Goal: Task Accomplishment & Management: Complete application form

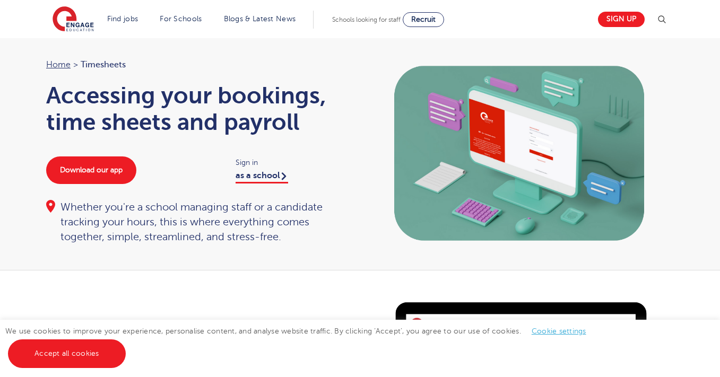
scroll to position [151, 0]
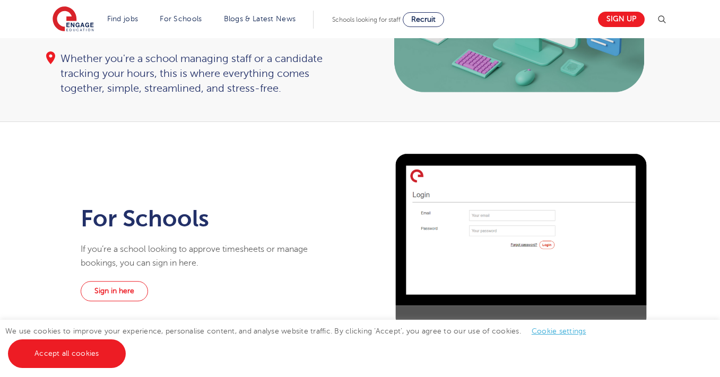
click at [297, 110] on div "Home > Timesheets Accessing your bookings, time sheets and payroll Download our…" at bounding box center [360, 5] width 720 height 234
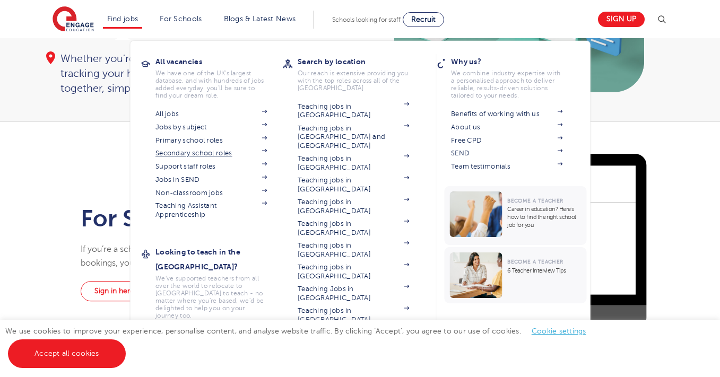
click at [179, 153] on link "Secondary school roles" at bounding box center [210, 153] width 111 height 8
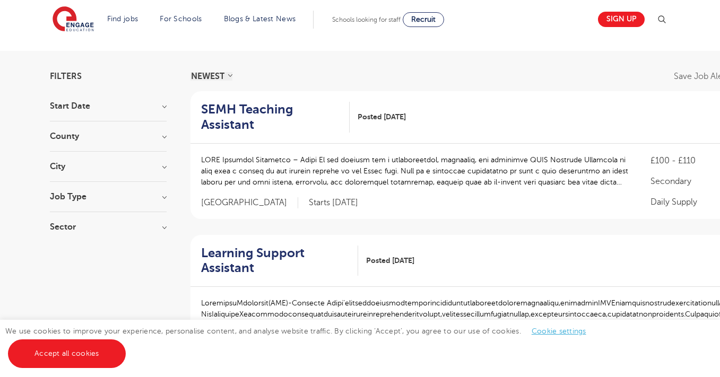
scroll to position [64, 0]
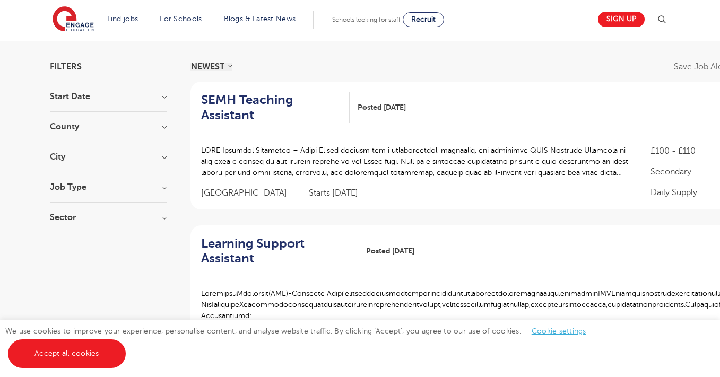
click at [147, 155] on h3 "City" at bounding box center [108, 157] width 117 height 8
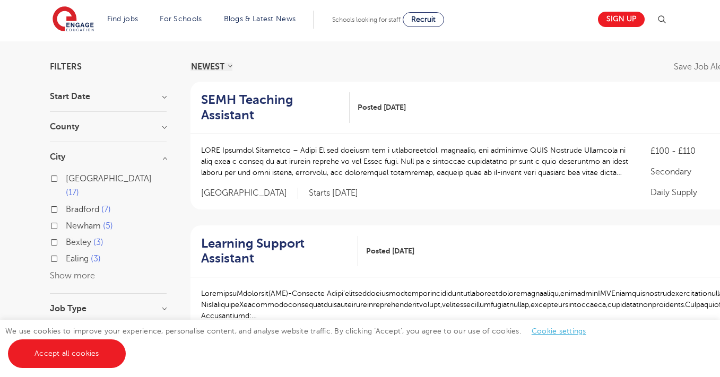
click at [51, 271] on button "Show more" at bounding box center [72, 276] width 45 height 10
click at [55, 252] on div "Ealing 3" at bounding box center [108, 260] width 117 height 16
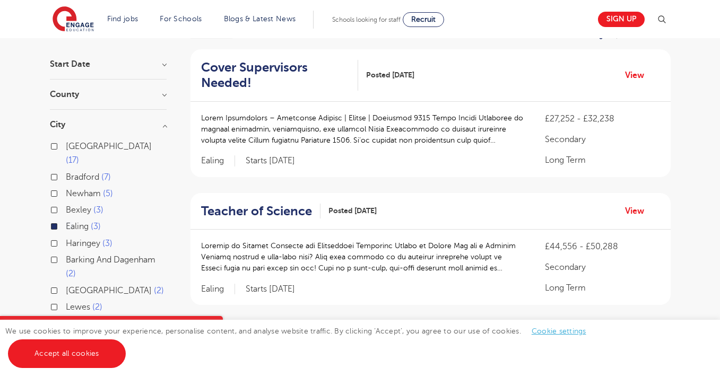
scroll to position [91, 0]
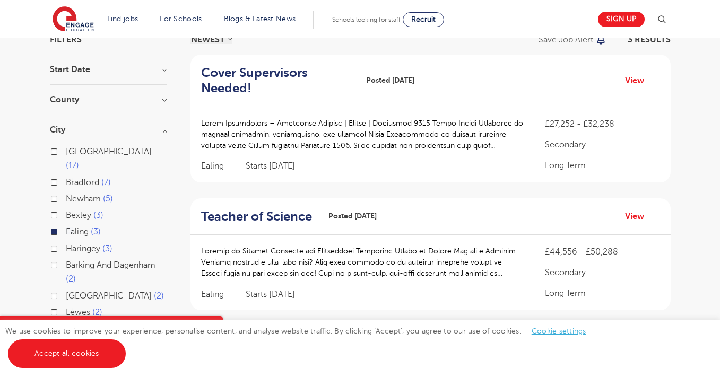
click at [272, 81] on h2 "Cover Supervisors Needed!" at bounding box center [275, 80] width 149 height 31
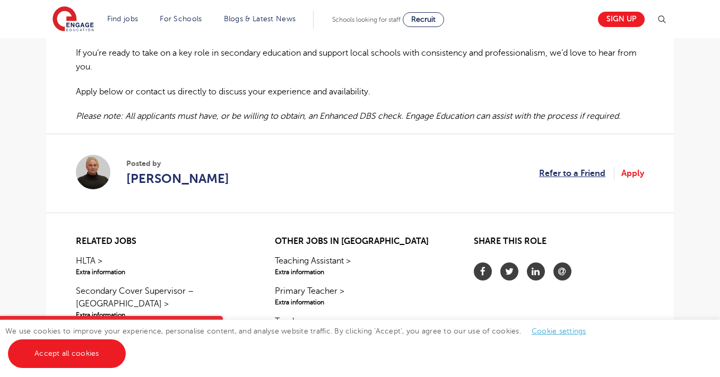
scroll to position [959, 0]
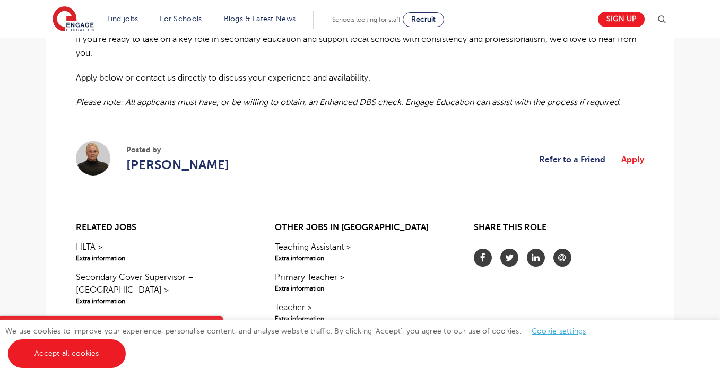
click at [635, 167] on link "Apply" at bounding box center [632, 160] width 23 height 14
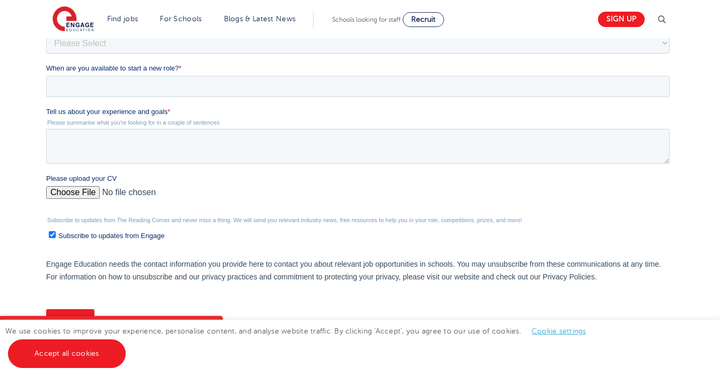
scroll to position [88, 0]
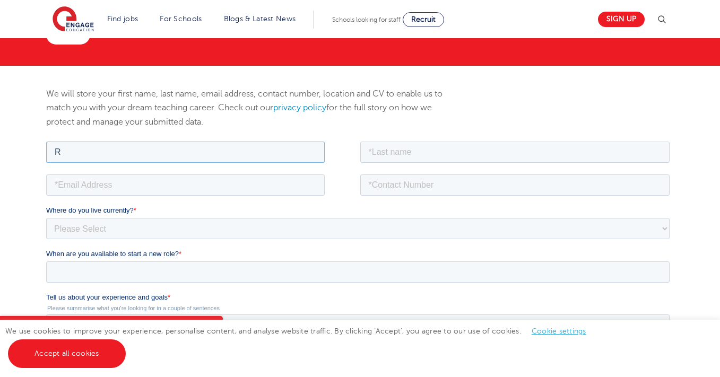
click at [312, 154] on input "R" at bounding box center [185, 151] width 278 height 21
type input "Reem"
type input "Laghmadi"
click at [304, 170] on fieldset "[PERSON_NAME]" at bounding box center [359, 155] width 627 height 33
type input "[EMAIL_ADDRESS][DOMAIN_NAME]"
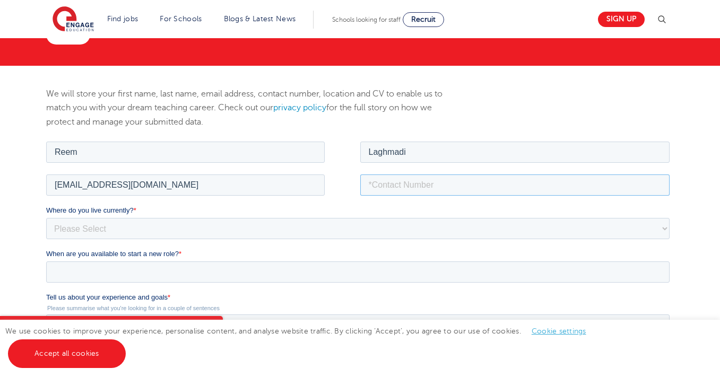
click at [656, 187] on input "tel" at bounding box center [515, 184] width 310 height 21
click at [399, 186] on input "tel" at bounding box center [515, 184] width 310 height 21
type input "07367147346"
click at [240, 234] on select "Please Select UK Canada Ireland Australia New Zealand Europe USA South Africa J…" at bounding box center [357, 227] width 623 height 21
select select "UK"
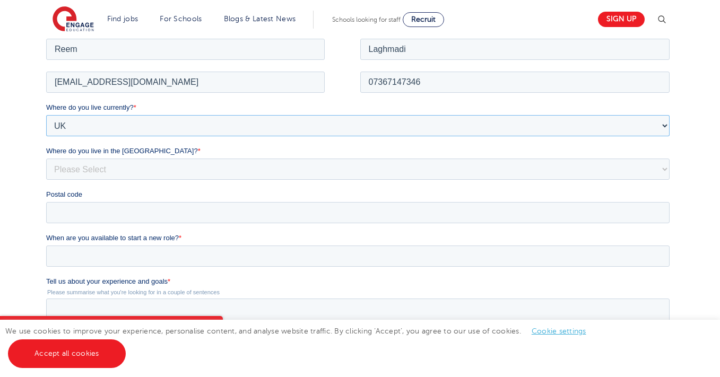
scroll to position [197, 0]
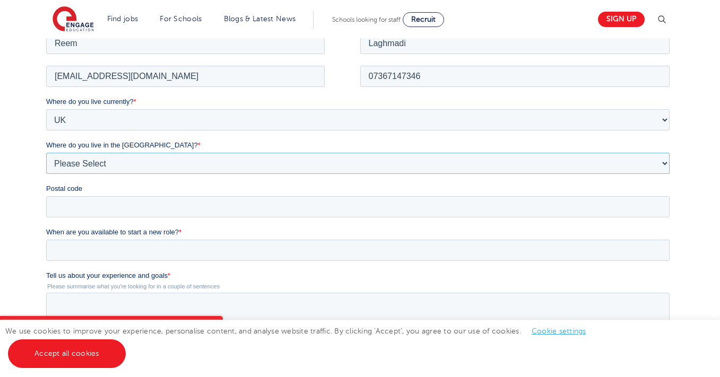
select select "London"
click at [96, 195] on div "Postal code" at bounding box center [359, 200] width 627 height 34
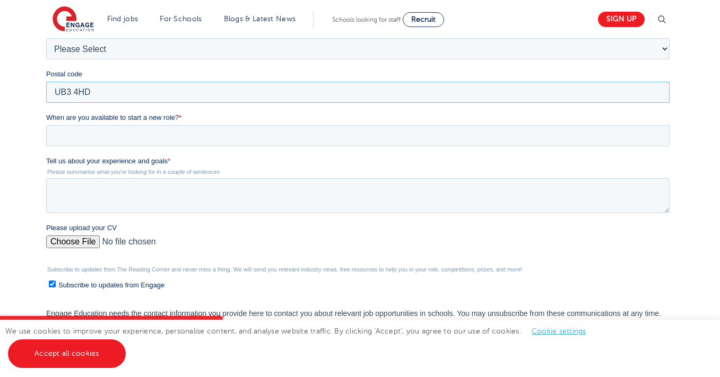
scroll to position [322, 0]
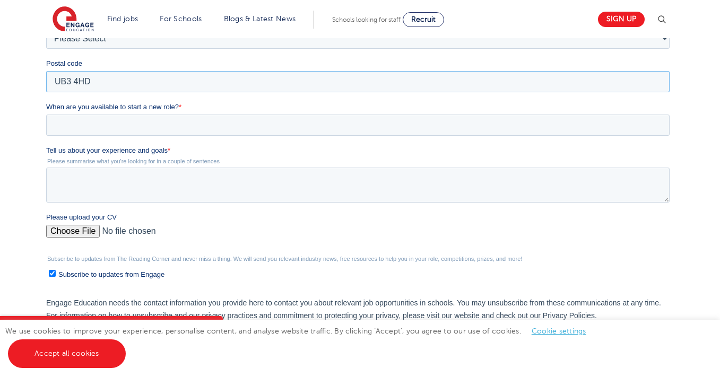
type input "UB3 4HD"
click at [77, 115] on input "When are you available to start a new role? *" at bounding box center [357, 125] width 623 height 21
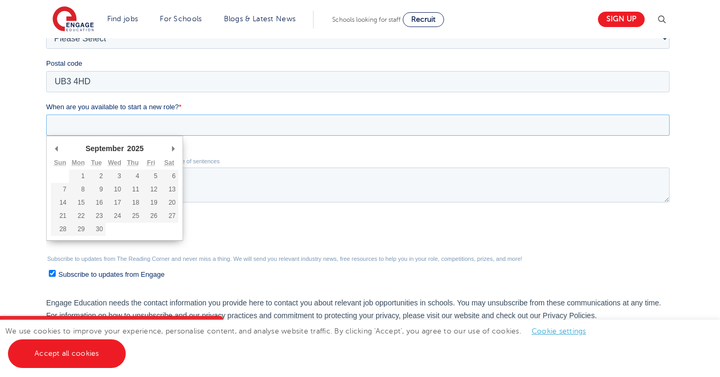
click at [62, 146] on div "September January February March April May June July August September October N…" at bounding box center [114, 149] width 127 height 16
type div "2025-09-08"
type input "2025/09/08"
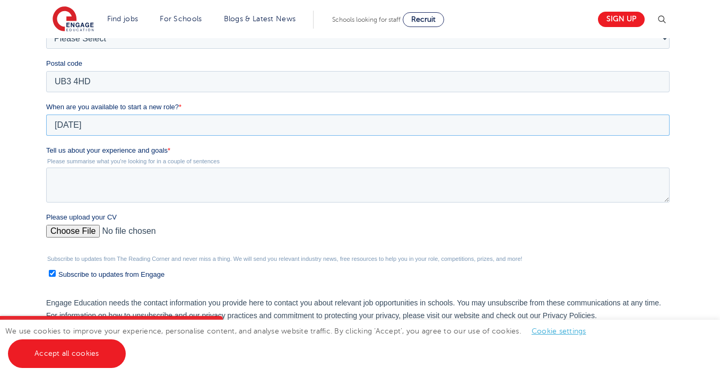
click at [98, 124] on input "2025/09/08" at bounding box center [357, 125] width 623 height 21
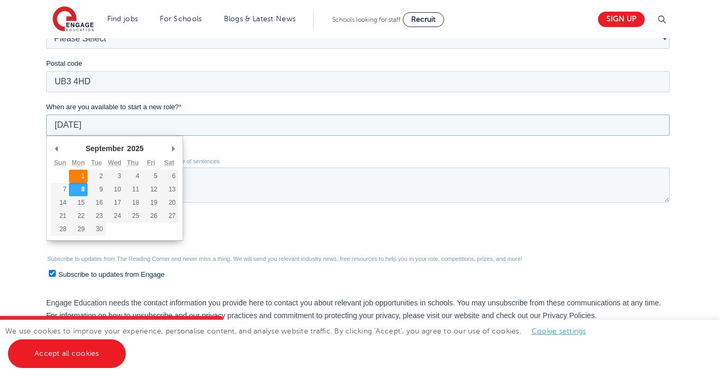
type div "2025-09-01"
type input "2025/09/01"
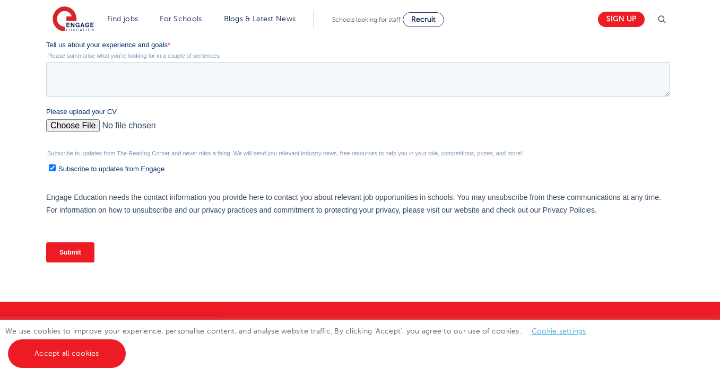
scroll to position [349, 0]
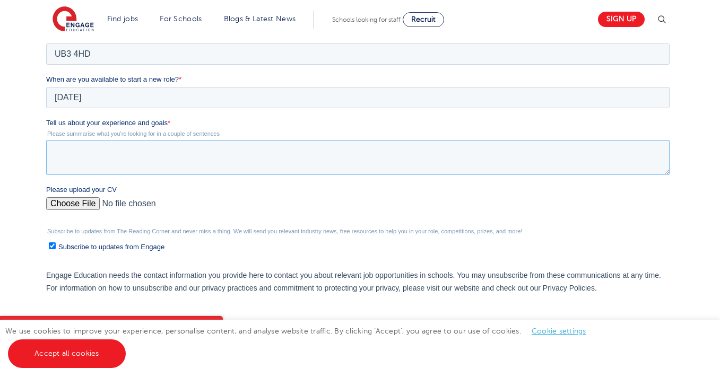
click at [145, 173] on textarea "Tell us about your experience and goals *" at bounding box center [357, 157] width 623 height 35
type textarea "i"
click at [145, 173] on textarea "I am" at bounding box center [357, 157] width 623 height 35
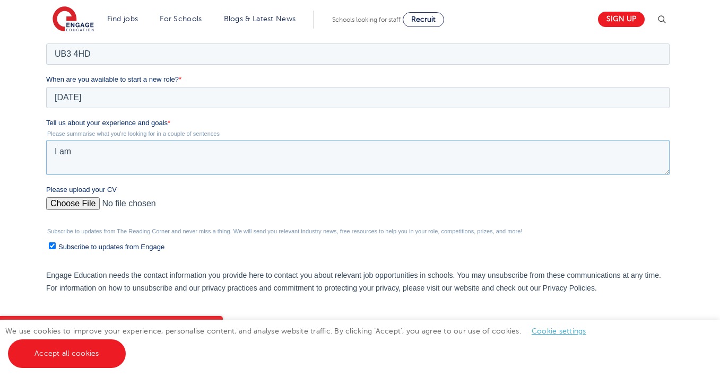
click at [168, 152] on textarea "I am" at bounding box center [357, 157] width 623 height 35
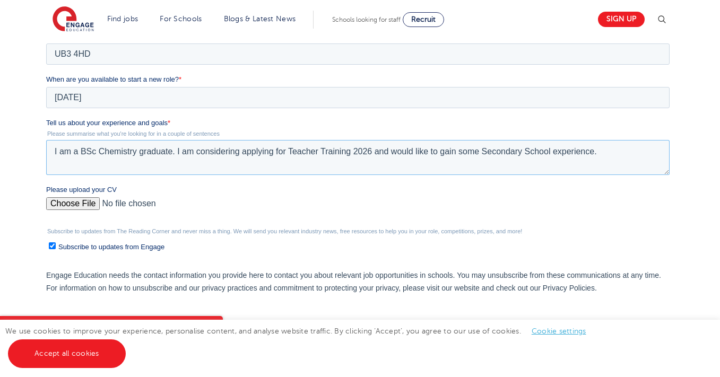
click at [379, 156] on textarea "I am a BSc Chemistry graduate. I am considering applying for Teacher Training 2…" at bounding box center [357, 157] width 623 height 35
click at [374, 152] on textarea "I am a BSc Chemistry graduate. I am considering applying for Teacher Training 2…" at bounding box center [357, 157] width 623 height 35
click at [642, 150] on textarea "I am a BSc Chemistry graduate. I am considering applying for Teacher Training 2…" at bounding box center [357, 157] width 623 height 35
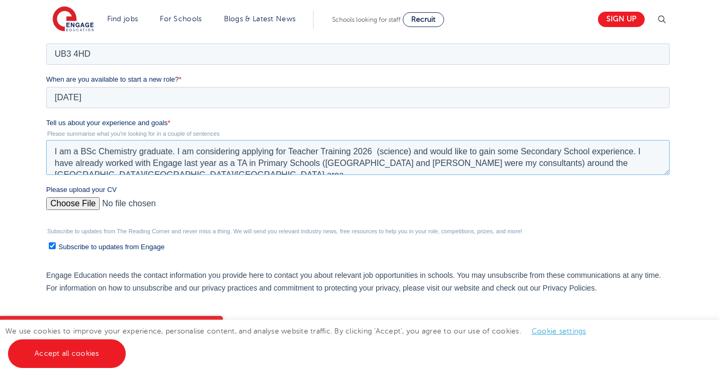
click at [407, 155] on textarea "I am a BSc Chemistry graduate. I am considering applying for Teacher Training 2…" at bounding box center [357, 157] width 623 height 35
click at [182, 152] on textarea "I am a BSc Chemistry graduate. I am considering applying for Teacher Training 2…" at bounding box center [357, 157] width 623 height 35
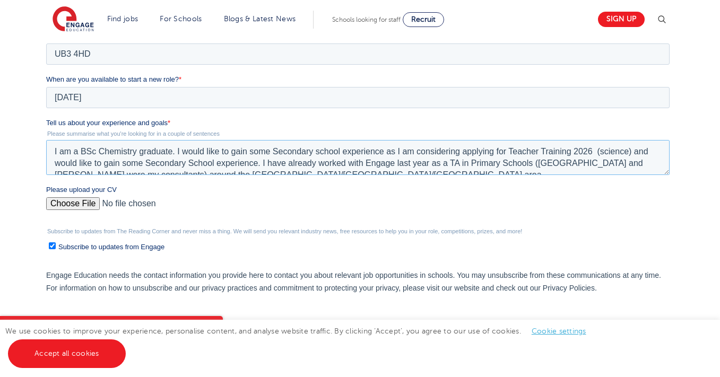
drag, startPoint x: 263, startPoint y: 163, endPoint x: 52, endPoint y: 163, distance: 211.1
click at [54, 163] on textarea "I am a BSc Chemistry graduate. I would like to gain some Secondary school exper…" at bounding box center [357, 157] width 623 height 35
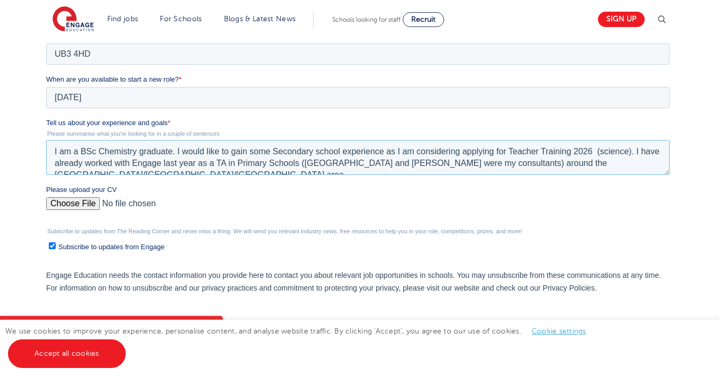
type textarea "I am a BSc Chemistry graduate. I would like to gain some Secondary school exper…"
click at [103, 176] on fieldset "Tell us about your experience and goals * Please summarise what you're looking …" at bounding box center [359, 151] width 627 height 67
click at [143, 165] on textarea "I am a BSc Chemistry graduate. I would like to gain some Secondary school exper…" at bounding box center [357, 157] width 623 height 35
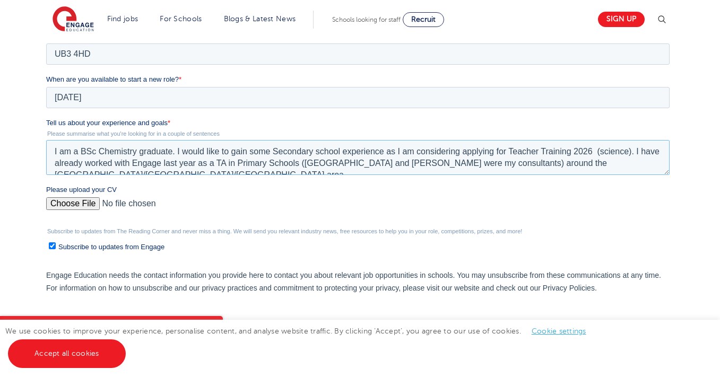
click at [143, 165] on textarea "I am a BSc Chemistry graduate. I would like to gain some Secondary school exper…" at bounding box center [357, 157] width 623 height 35
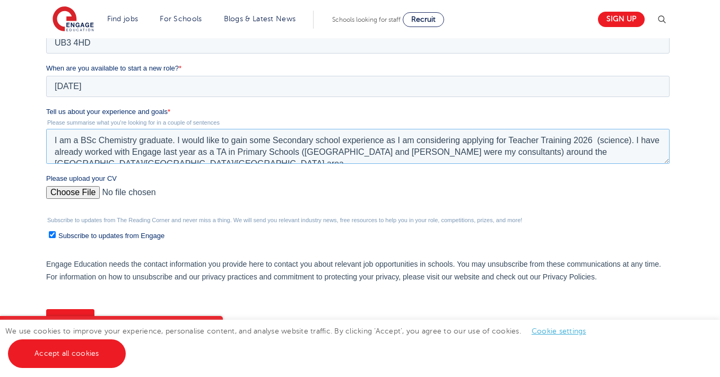
scroll to position [362, 0]
click at [153, 159] on textarea "I am a BSc Chemistry graduate. I would like to gain some Secondary school exper…" at bounding box center [357, 145] width 623 height 35
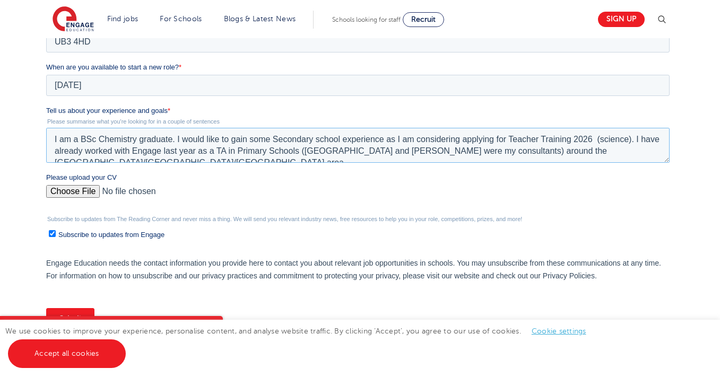
click at [153, 159] on textarea "I am a BSc Chemistry graduate. I would like to gain some Secondary school exper…" at bounding box center [357, 145] width 623 height 35
click at [85, 193] on input "Please upload your CV" at bounding box center [357, 195] width 623 height 21
type input "C:\fakepath\Reem Laghmadi CV Hayes.pdf"
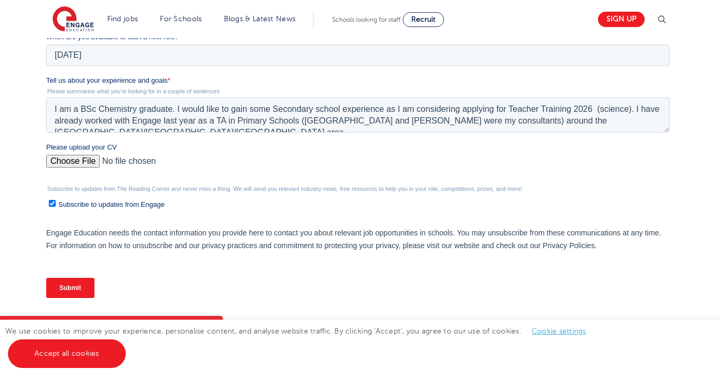
scroll to position [397, 0]
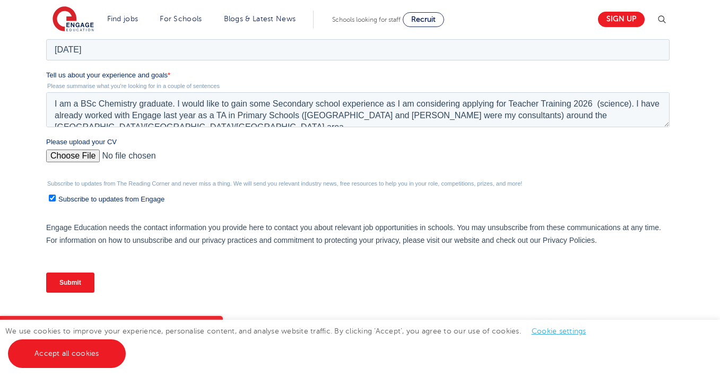
click at [143, 198] on span "Subscribe to updates from Engage" at bounding box center [111, 199] width 106 height 8
click at [56, 198] on input "Subscribe to updates from Engage" at bounding box center [52, 198] width 7 height 7
checkbox input "false"
click at [654, 120] on textarea "I am a BSc Chemistry graduate. I would like to gain some Secondary school exper…" at bounding box center [357, 109] width 623 height 35
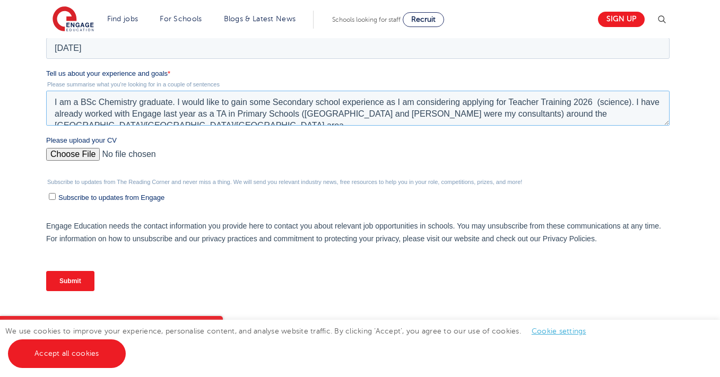
scroll to position [399, 0]
click at [599, 103] on textarea "I am a BSc Chemistry graduate. I would like to gain some Secondary school exper…" at bounding box center [357, 108] width 623 height 35
click at [630, 103] on textarea "I am a BSc Chemistry graduate. I would like to gain some Secondary school exper…" at bounding box center [357, 108] width 623 height 35
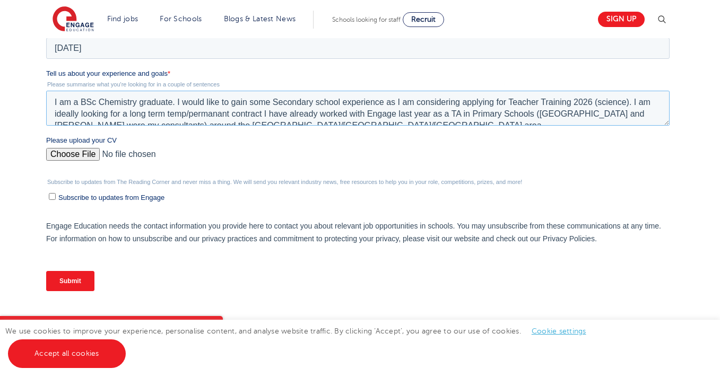
click at [246, 113] on textarea "I am a BSc Chemistry graduate. I would like to gain some Secondary school exper…" at bounding box center [357, 108] width 623 height 35
click at [192, 116] on textarea "I am a BSc Chemistry graduate. I would like to gain some Secondary school exper…" at bounding box center [357, 108] width 623 height 35
click at [300, 119] on textarea "I am a BSc Chemistry graduate. I would like to gain some Secondary school exper…" at bounding box center [357, 108] width 623 height 35
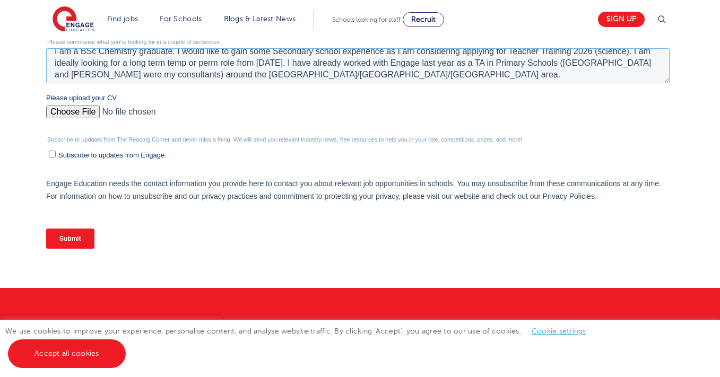
scroll to position [464, 0]
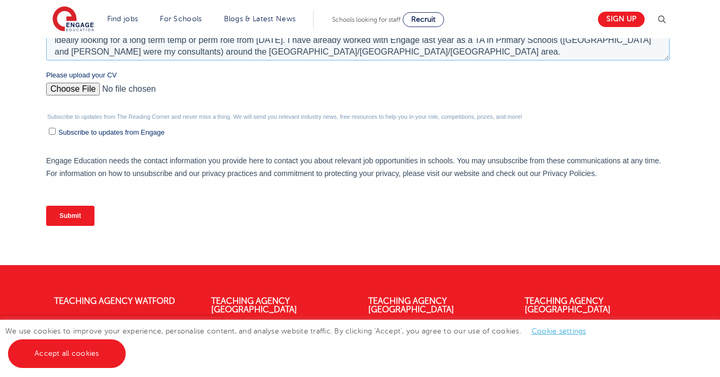
type textarea "I am a BSc Chemistry graduate. I would like to gain some Secondary school exper…"
click at [80, 207] on input "Submit" at bounding box center [70, 216] width 48 height 20
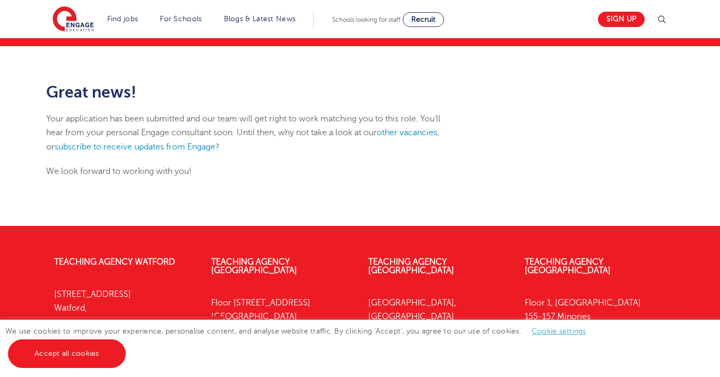
scroll to position [125, 0]
